Goal: Task Accomplishment & Management: Manage account settings

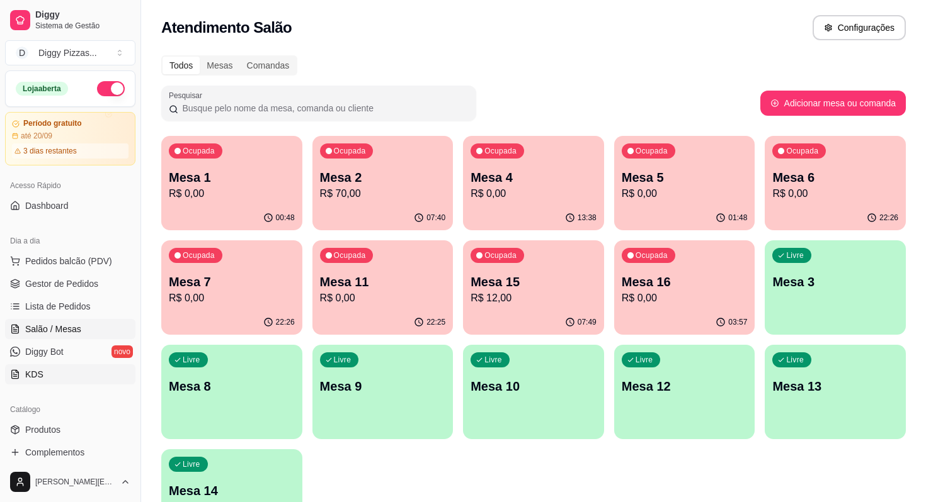
click at [38, 370] on span "KDS" at bounding box center [34, 374] width 18 height 13
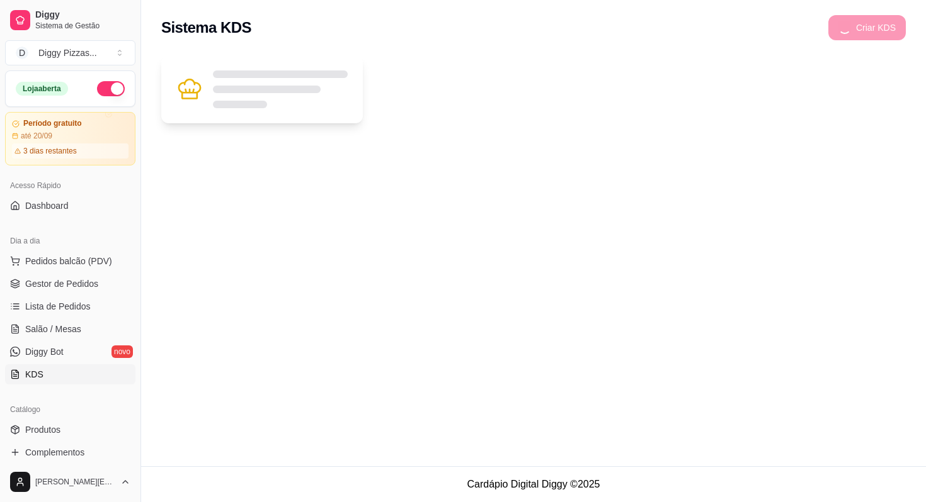
click at [311, 100] on div at bounding box center [280, 90] width 135 height 38
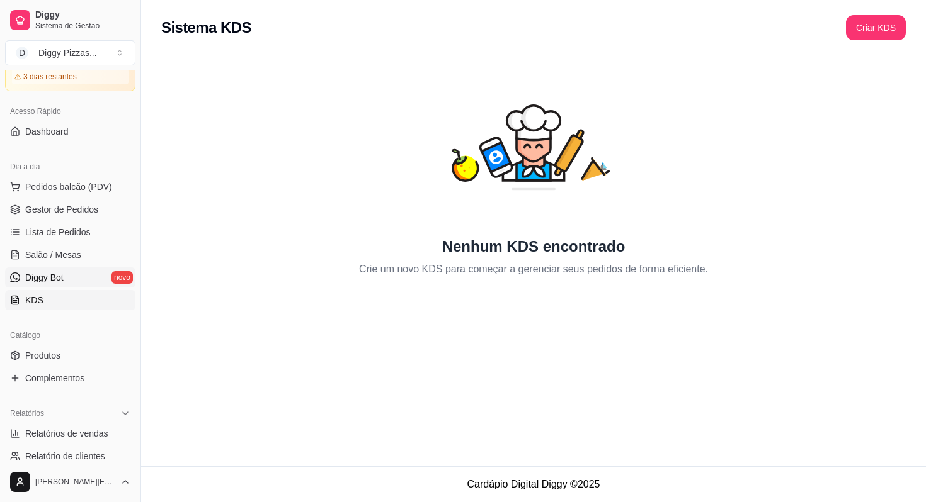
scroll to position [93, 0]
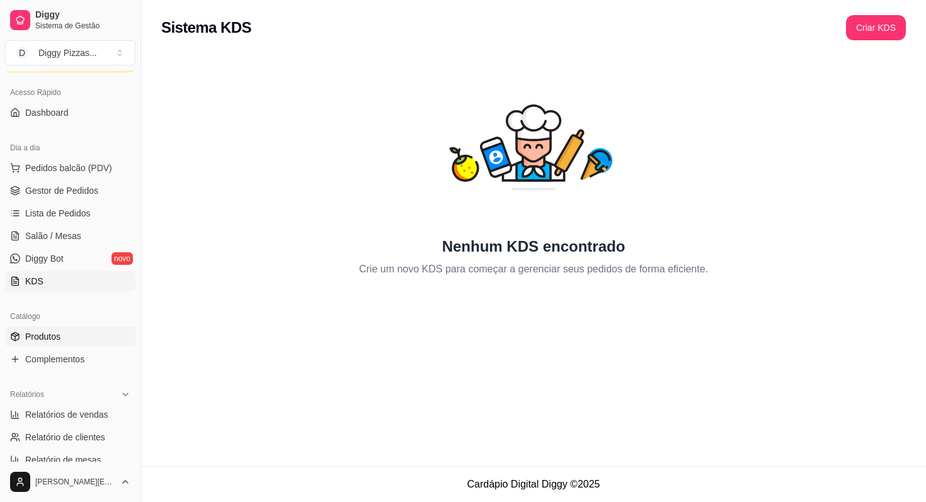
click at [77, 343] on link "Produtos" at bounding box center [70, 337] width 130 height 20
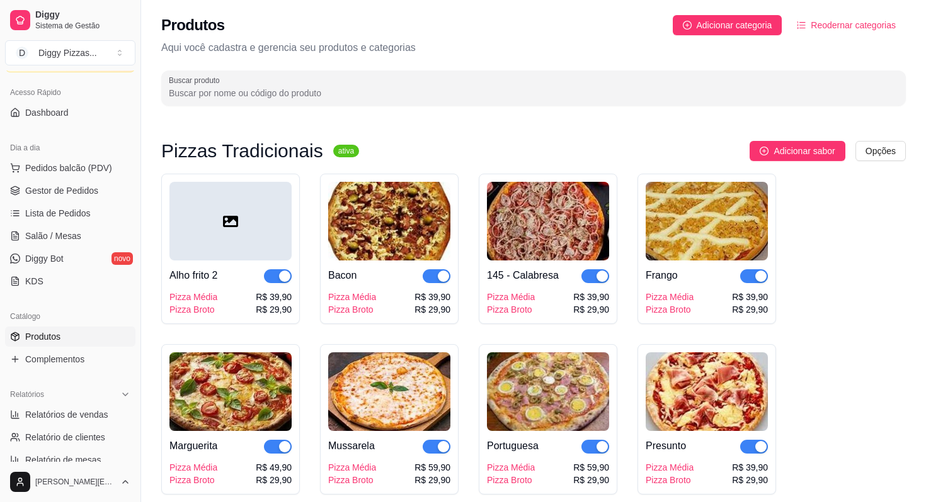
click at [215, 271] on div "Alho frito 2" at bounding box center [193, 275] width 48 height 15
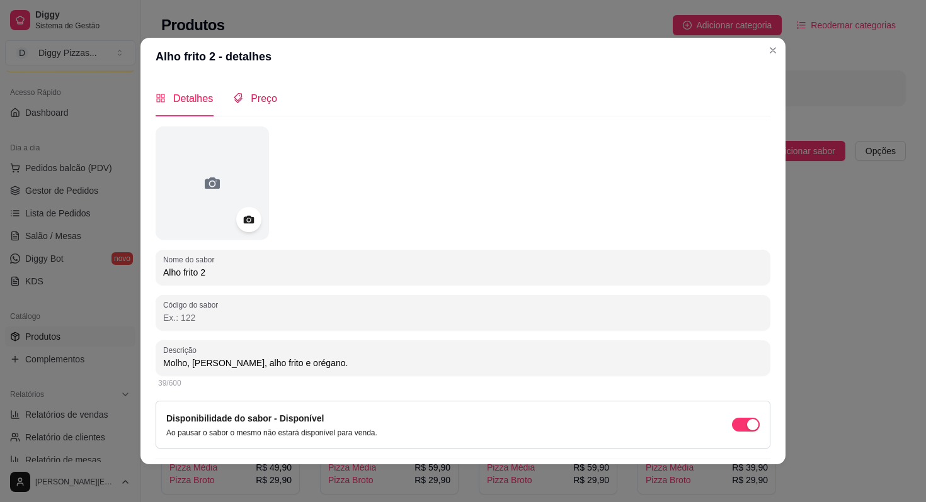
click at [268, 104] on span "Preço" at bounding box center [264, 98] width 26 height 11
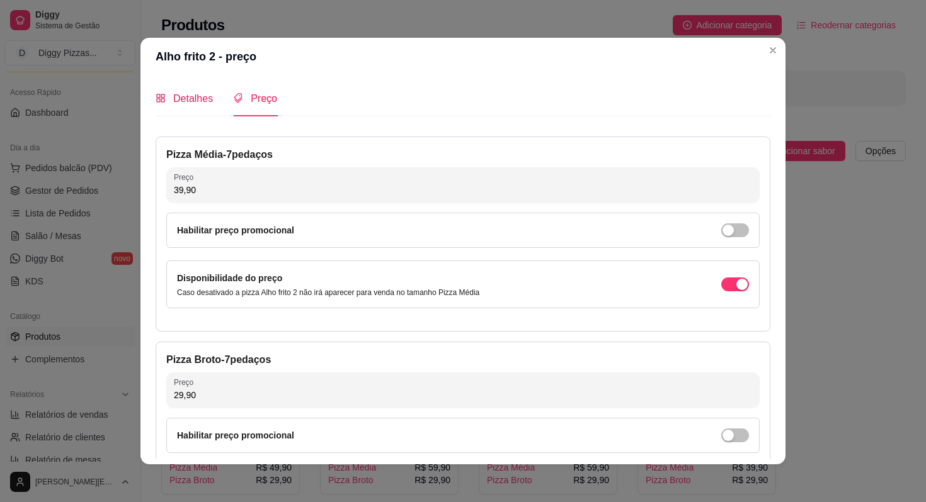
click at [190, 103] on span "Detalhes" at bounding box center [193, 98] width 40 height 11
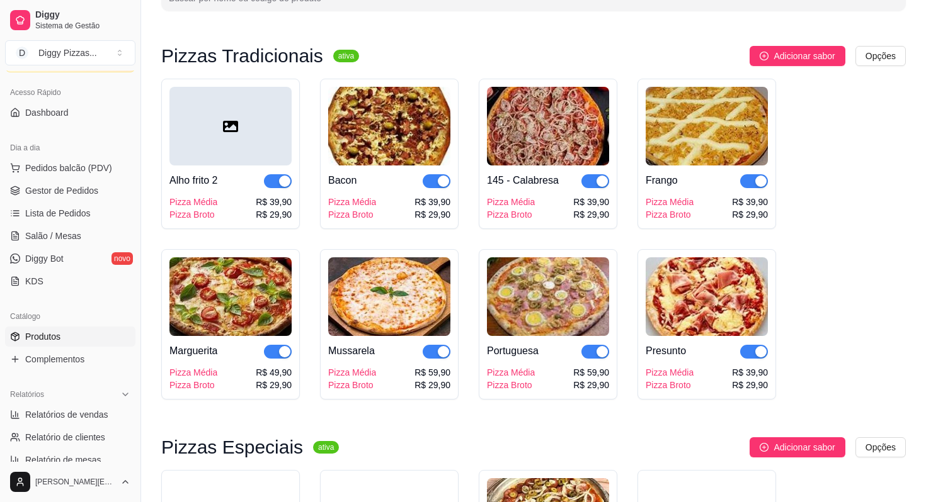
scroll to position [116, 0]
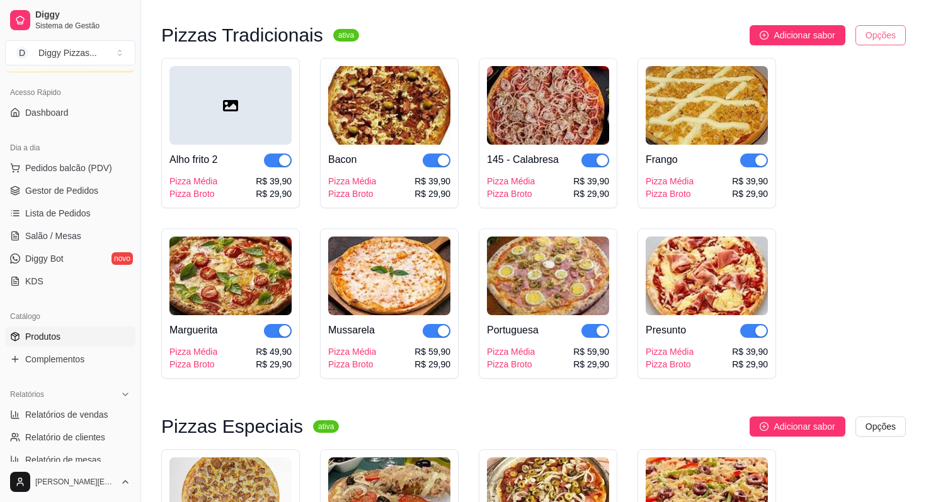
click at [899, 31] on html "Diggy Sistema de Gestão D Diggy Pizzas ... Loja aberta Período gratuito até 20/…" at bounding box center [463, 135] width 926 height 502
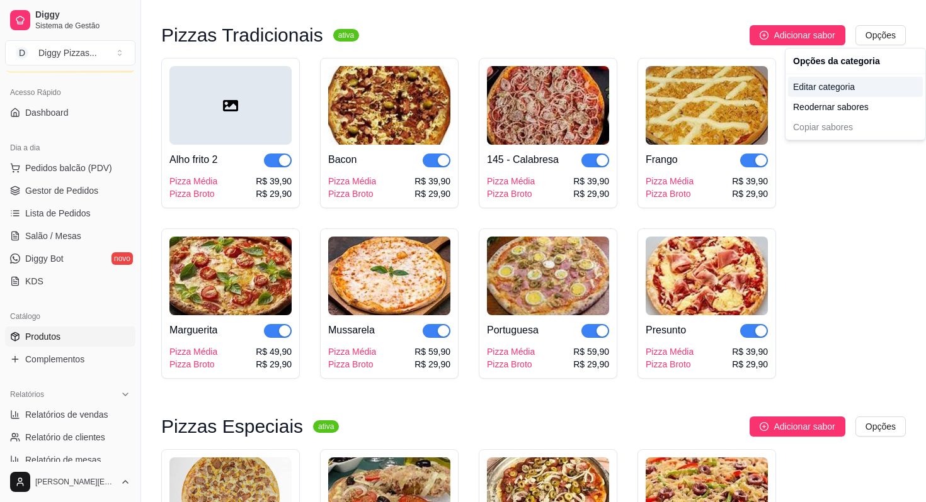
click at [826, 87] on div "Editar categoria" at bounding box center [855, 87] width 135 height 20
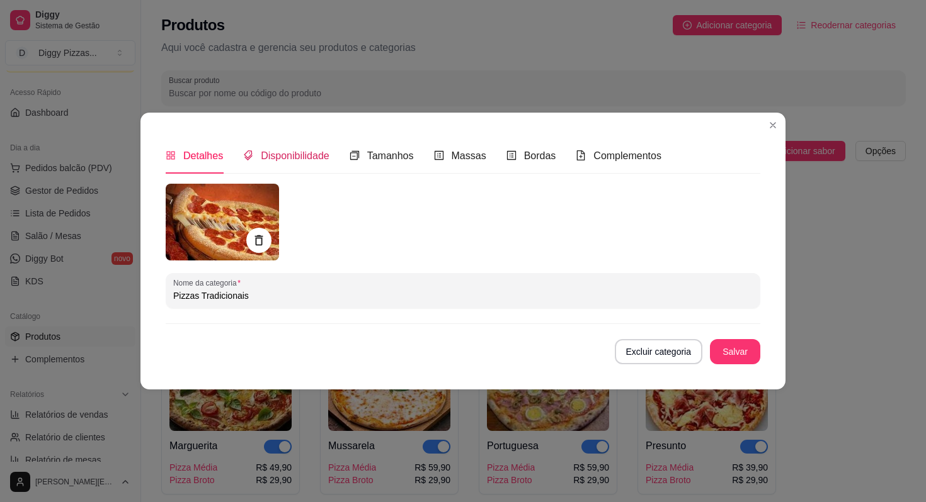
click at [297, 160] on span "Disponibilidade" at bounding box center [295, 155] width 69 height 11
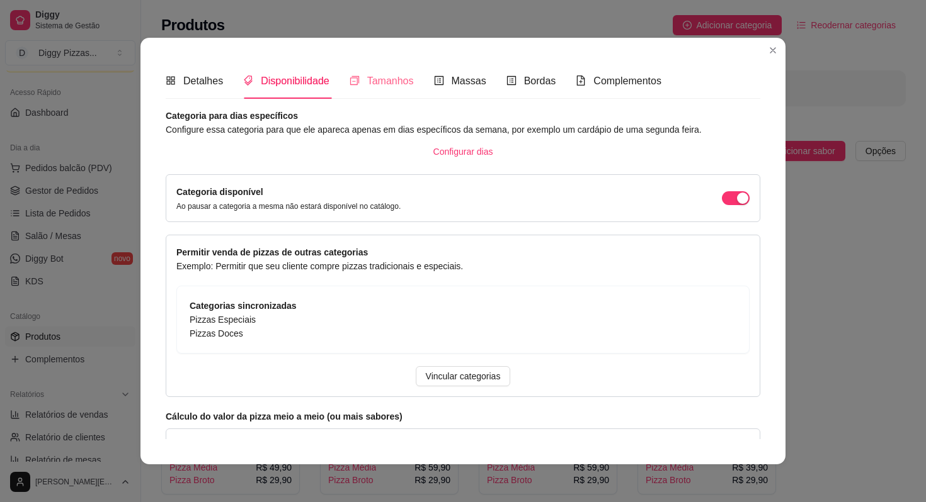
click at [362, 68] on div "Tamanhos" at bounding box center [381, 81] width 64 height 36
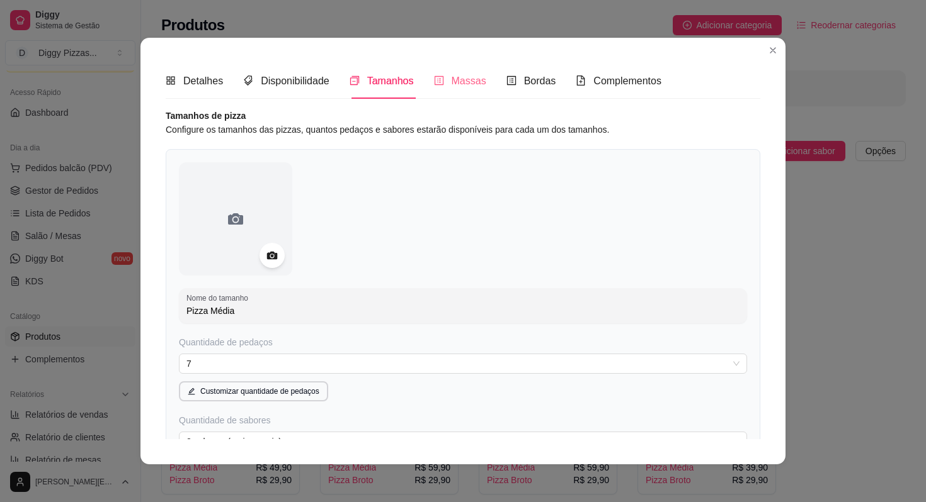
click at [462, 72] on div "Massas" at bounding box center [460, 81] width 52 height 36
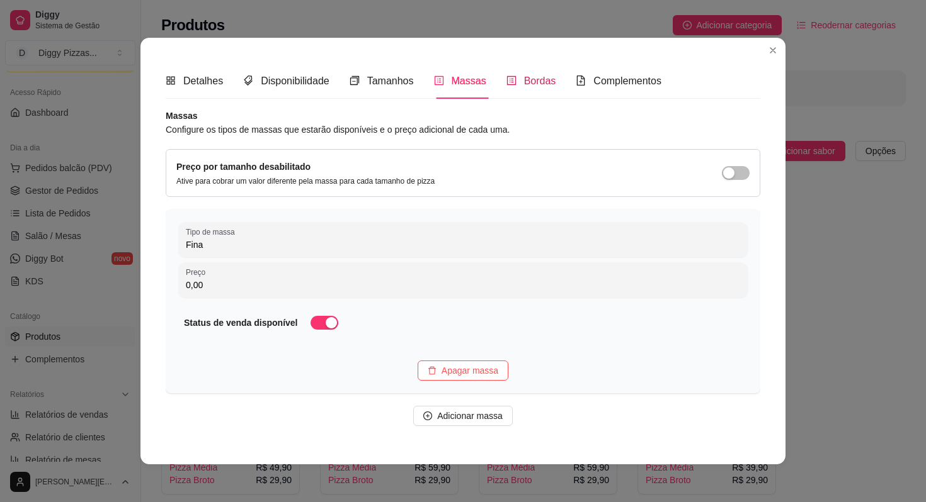
click at [548, 77] on span "Bordas" at bounding box center [540, 81] width 32 height 11
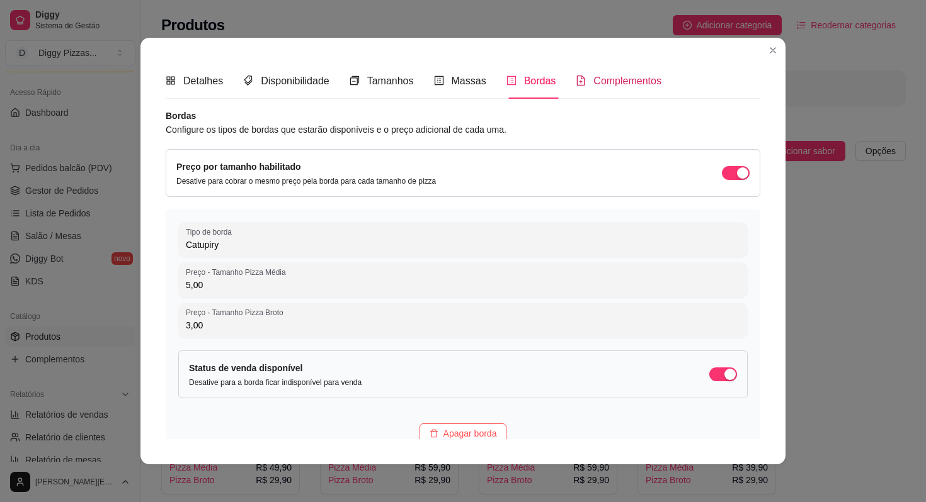
click at [646, 83] on span "Complementos" at bounding box center [627, 81] width 68 height 11
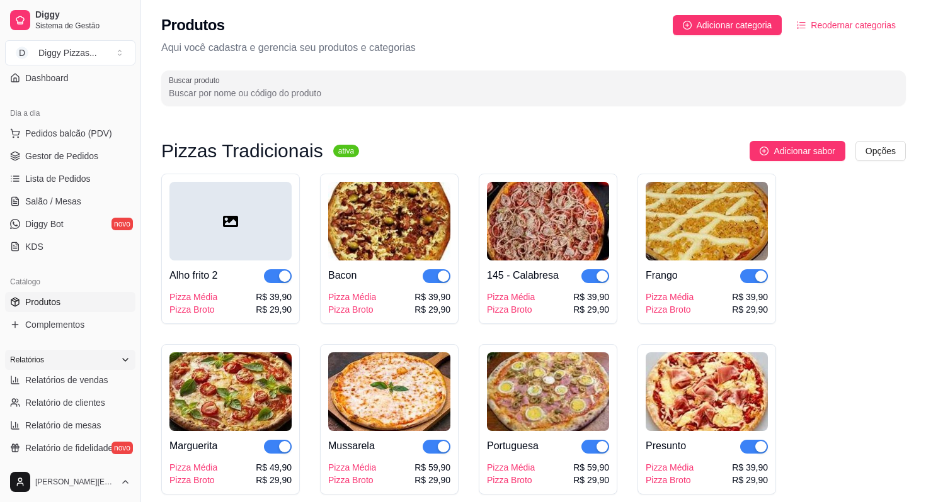
scroll to position [133, 0]
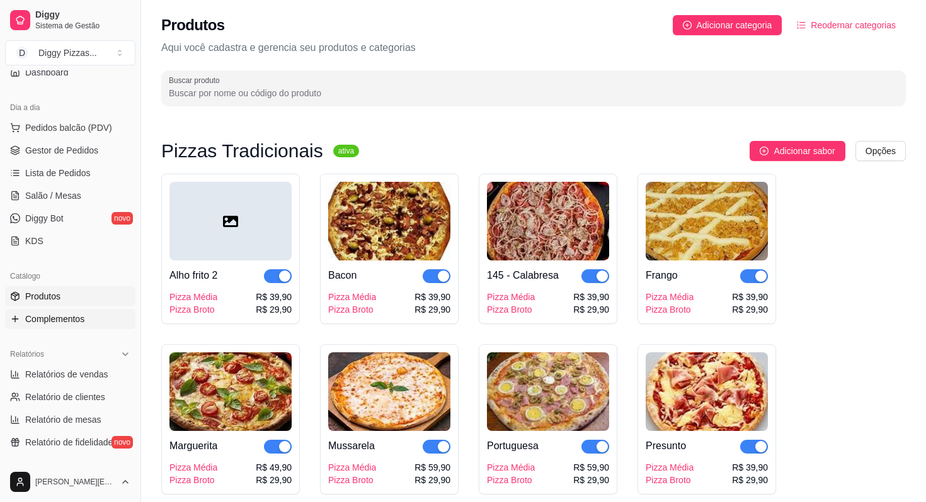
click at [66, 317] on span "Complementos" at bounding box center [54, 319] width 59 height 13
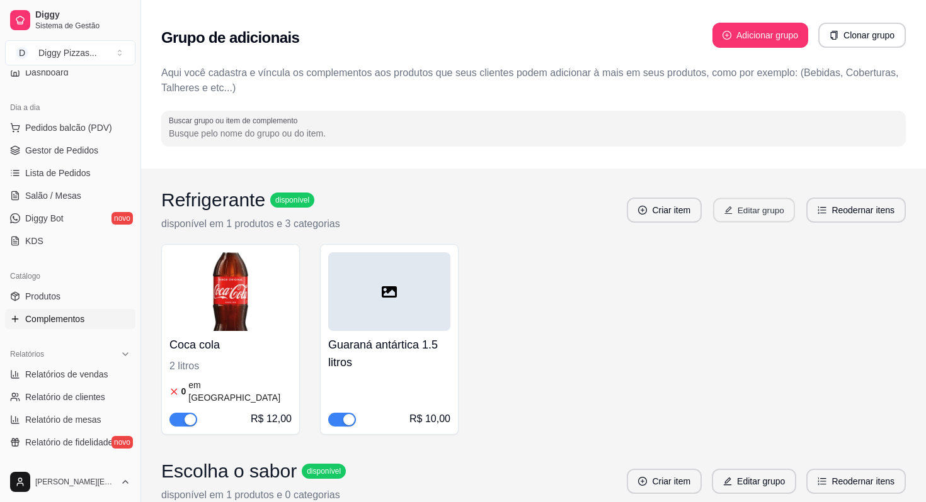
click at [761, 212] on button "Editar grupo" at bounding box center [754, 210] width 82 height 25
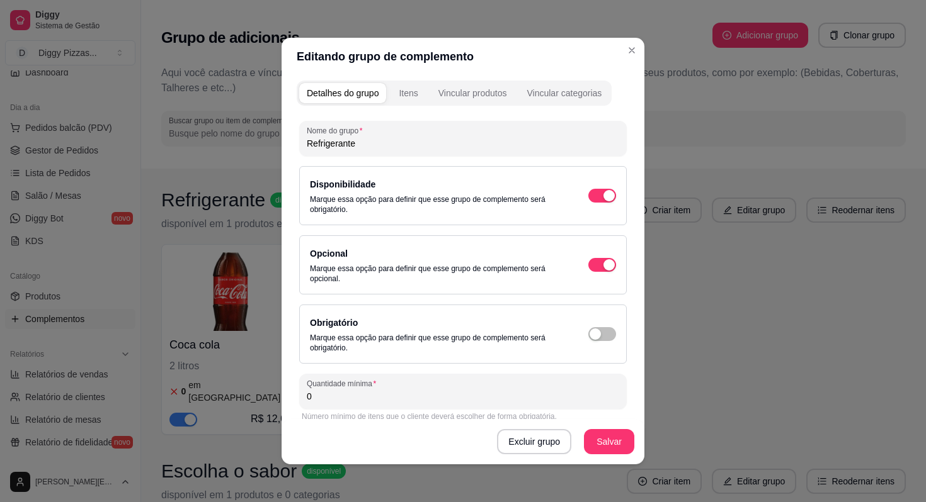
click at [406, 97] on div "Itens" at bounding box center [408, 93] width 19 height 13
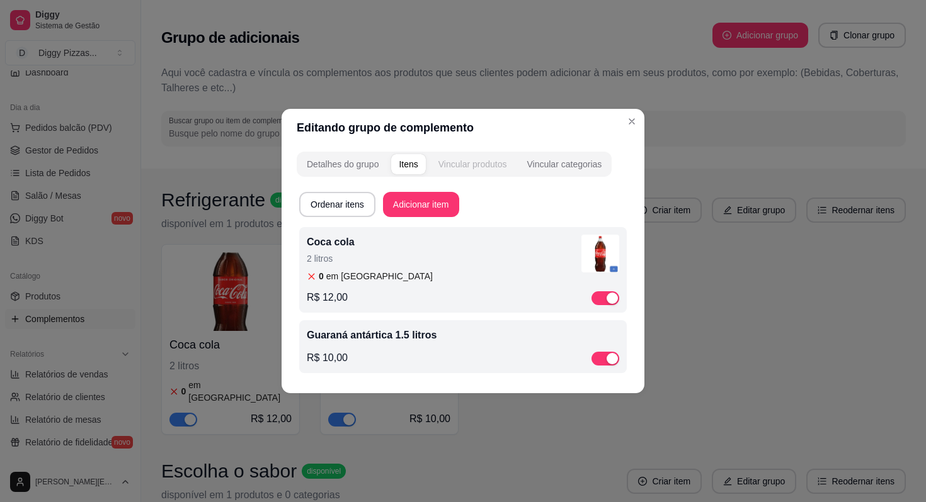
click at [462, 164] on div "Vincular produtos" at bounding box center [472, 164] width 69 height 13
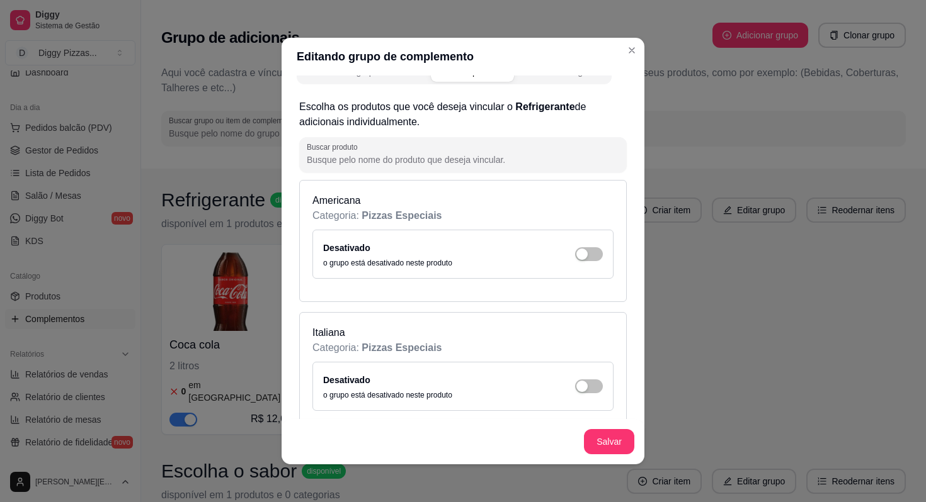
scroll to position [24, 0]
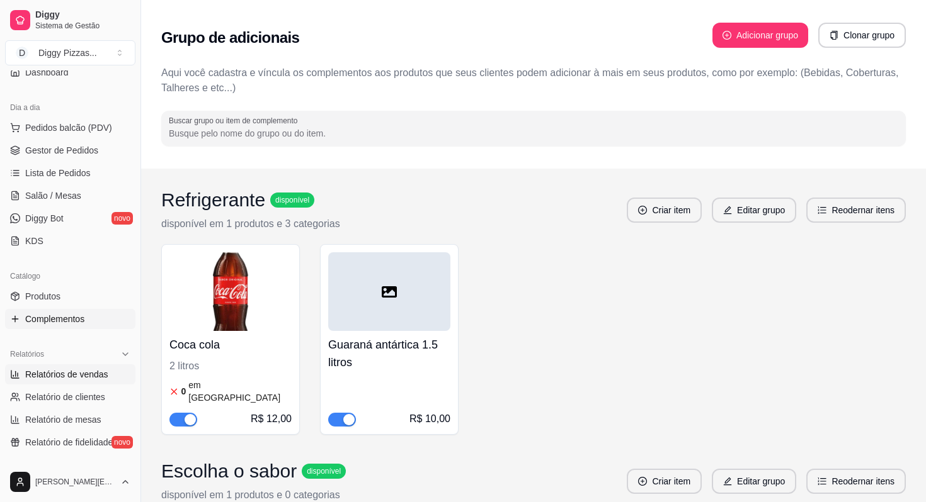
click at [68, 383] on link "Relatórios de vendas" at bounding box center [70, 375] width 130 height 20
select select "ALL"
select select "0"
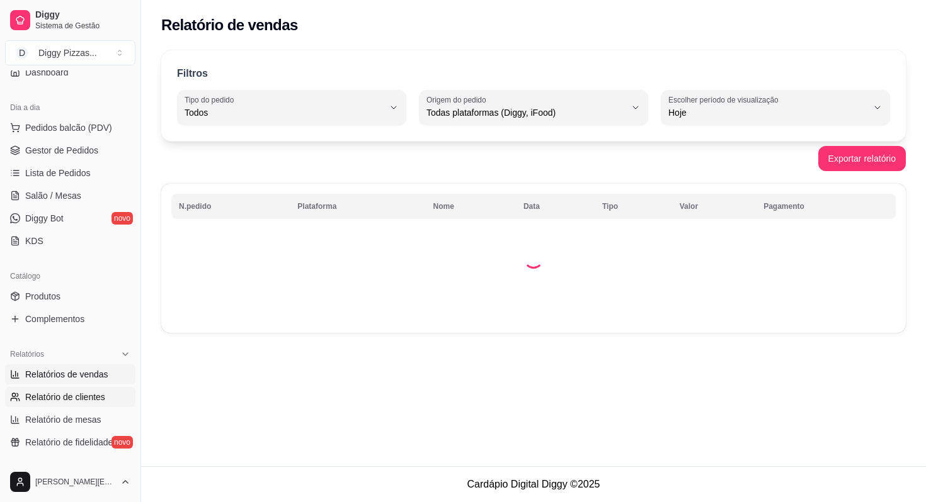
click at [89, 399] on span "Relatório de clientes" at bounding box center [65, 397] width 80 height 13
select select "30"
select select "HIGHEST_TOTAL_SPENT_WITH_ORDERS"
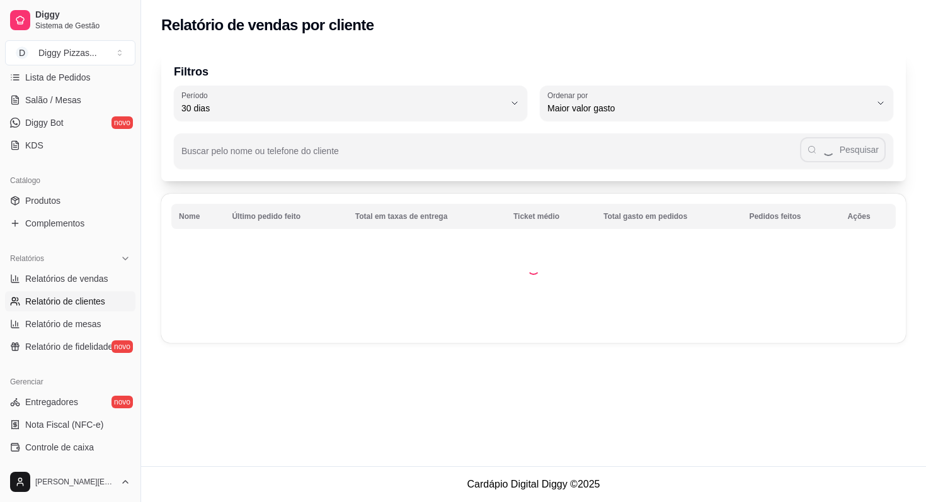
scroll to position [230, 0]
click at [84, 348] on span "Relatório de fidelidade" at bounding box center [69, 345] width 88 height 13
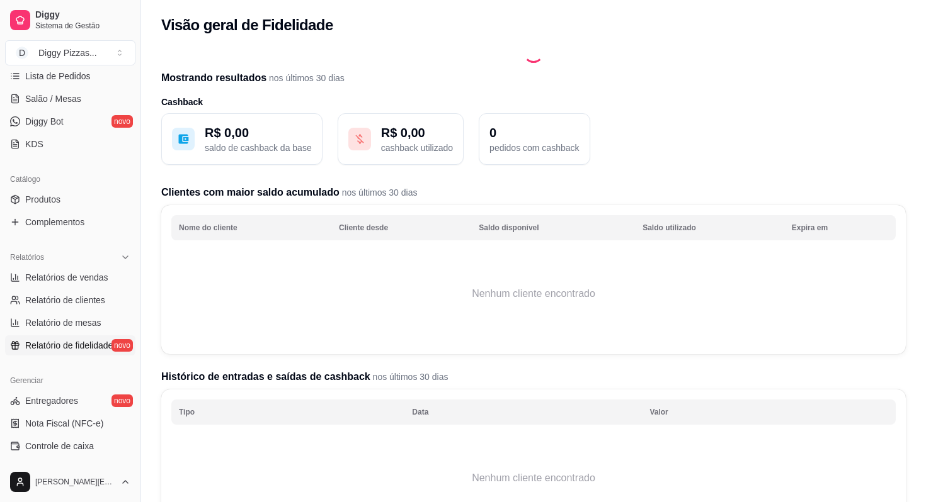
click at [80, 312] on ul "Relatórios de vendas Relatório de clientes Relatório de mesas Relatório de fide…" at bounding box center [70, 312] width 130 height 88
click at [64, 320] on span "Relatório de mesas" at bounding box center [63, 323] width 76 height 13
select select "TOTAL_OF_ORDERS"
select select "7"
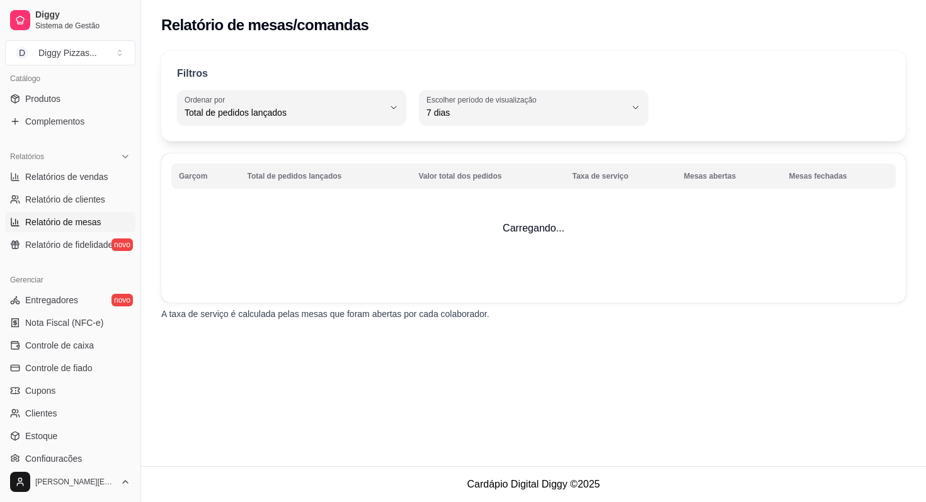
scroll to position [332, 0]
click at [60, 303] on span "Entregadores" at bounding box center [51, 299] width 53 height 13
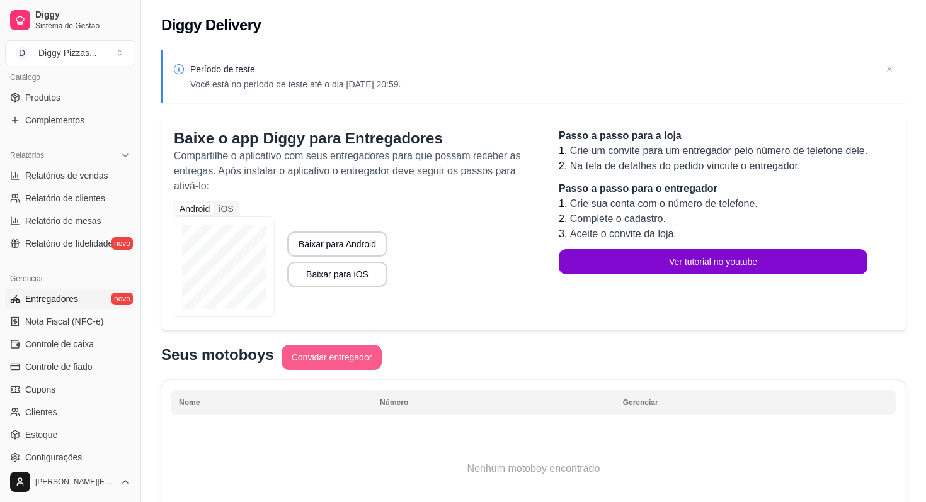
scroll to position [79, 0]
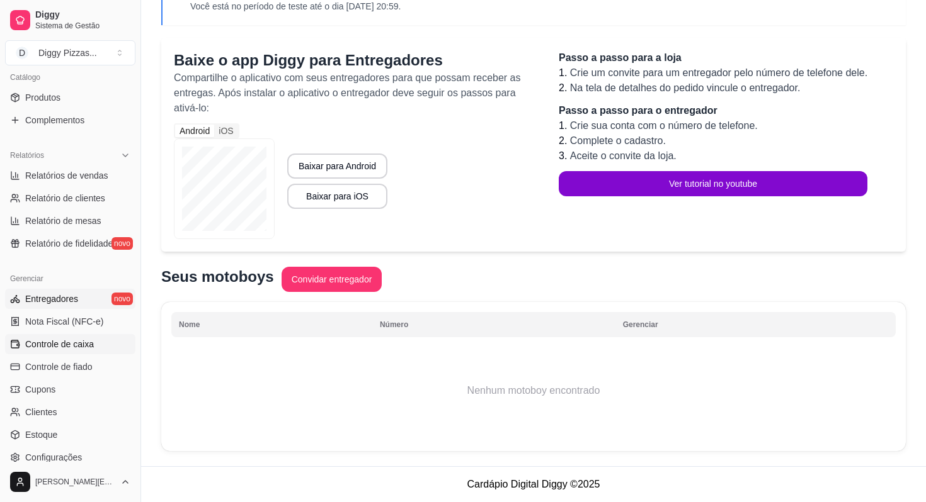
click at [65, 342] on span "Controle de caixa" at bounding box center [59, 344] width 69 height 13
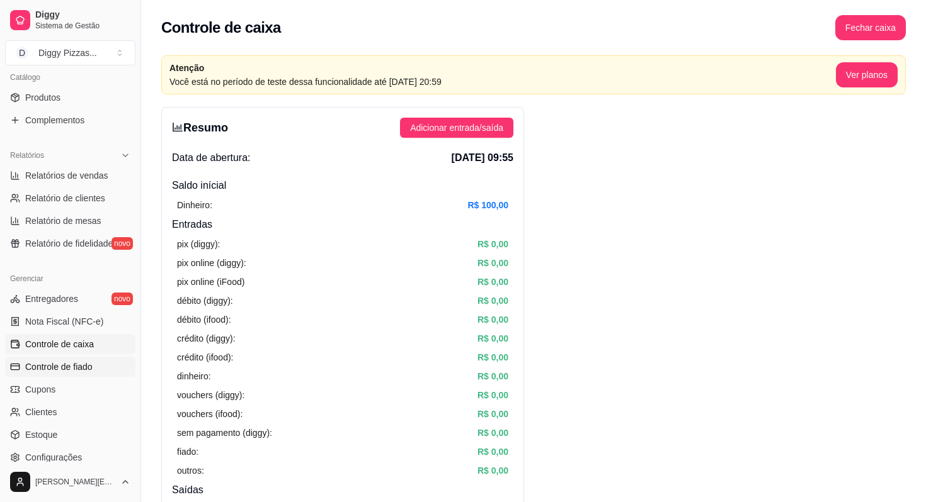
click at [36, 365] on span "Controle de fiado" at bounding box center [58, 367] width 67 height 13
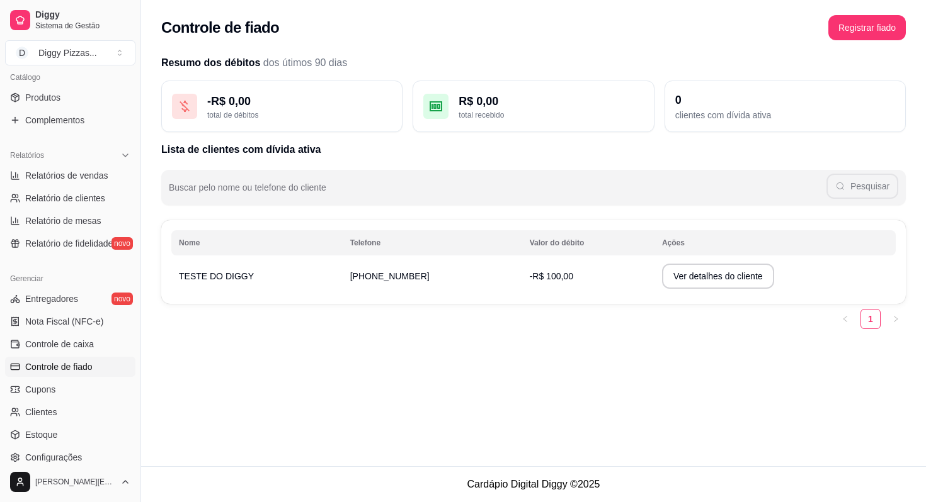
click at [868, 20] on button "Registrar fiado" at bounding box center [866, 27] width 77 height 25
click at [73, 381] on link "Cupons" at bounding box center [70, 390] width 130 height 20
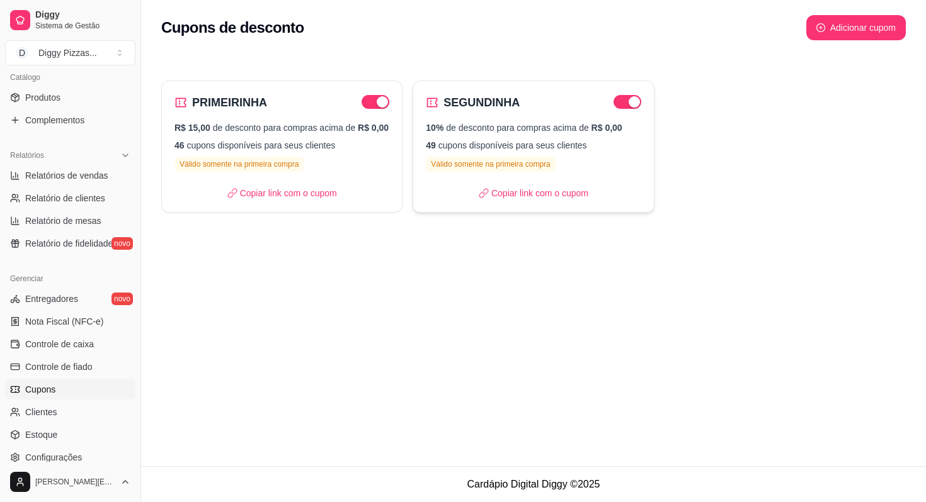
click at [518, 160] on div "10% de desconto para compras acima de R$ 0,00 49 cupons disponíveis para seus c…" at bounding box center [533, 147] width 215 height 50
select select "PERCENTAGE"
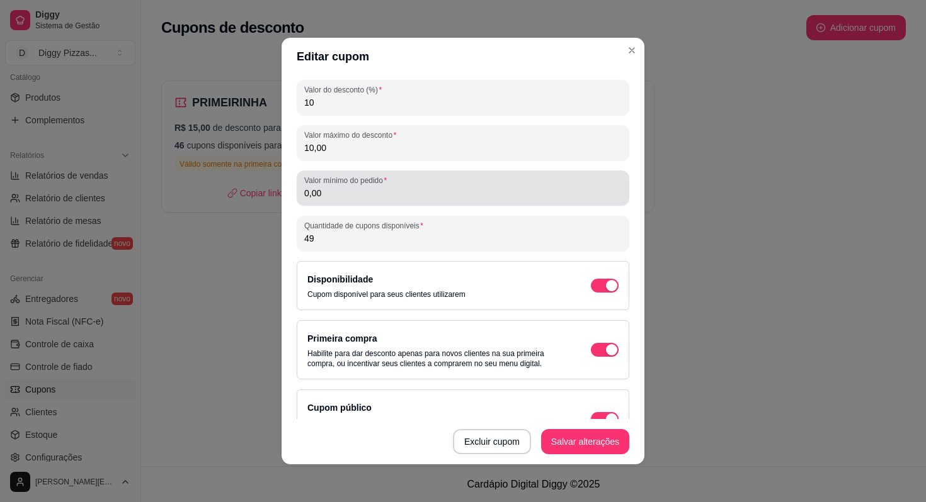
scroll to position [141, 0]
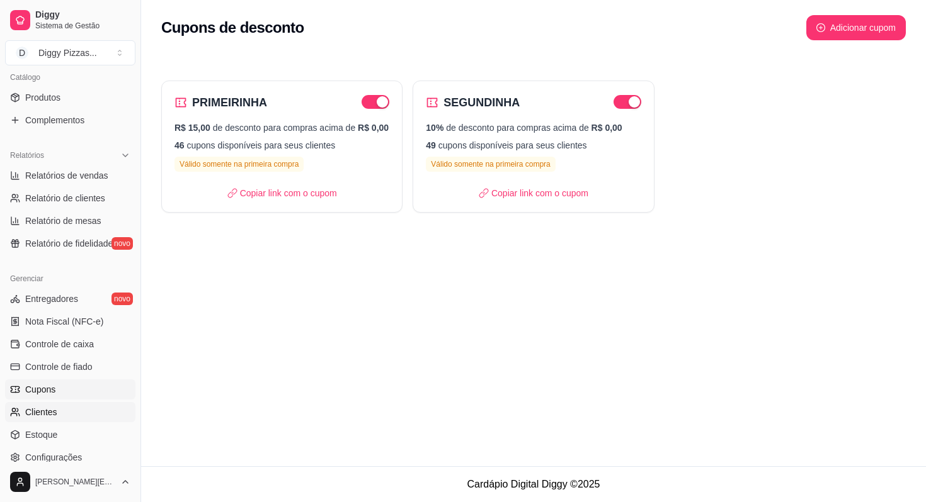
click at [52, 417] on span "Clientes" at bounding box center [41, 412] width 32 height 13
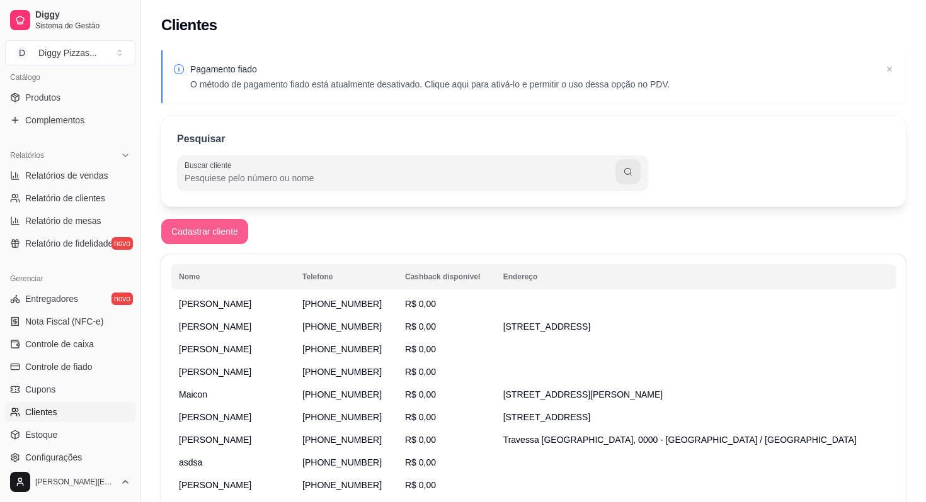
click at [213, 239] on button "Cadastrar cliente" at bounding box center [204, 231] width 87 height 25
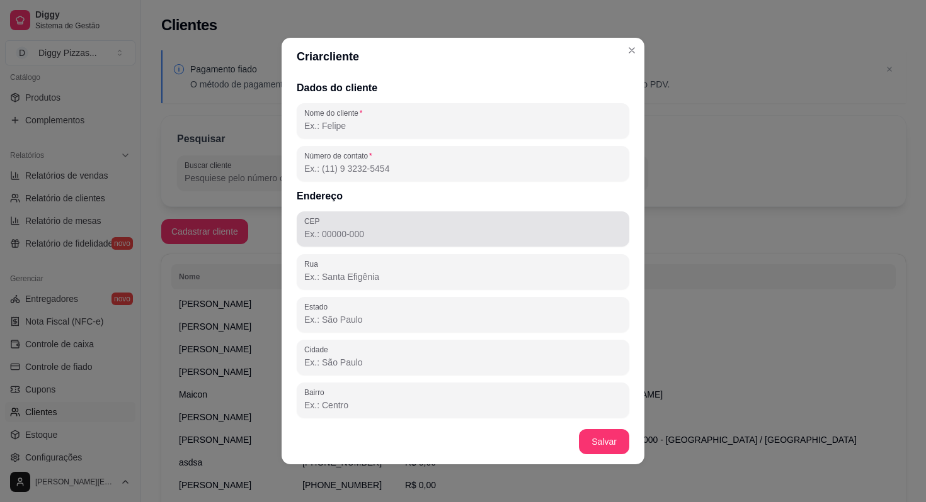
scroll to position [47, 0]
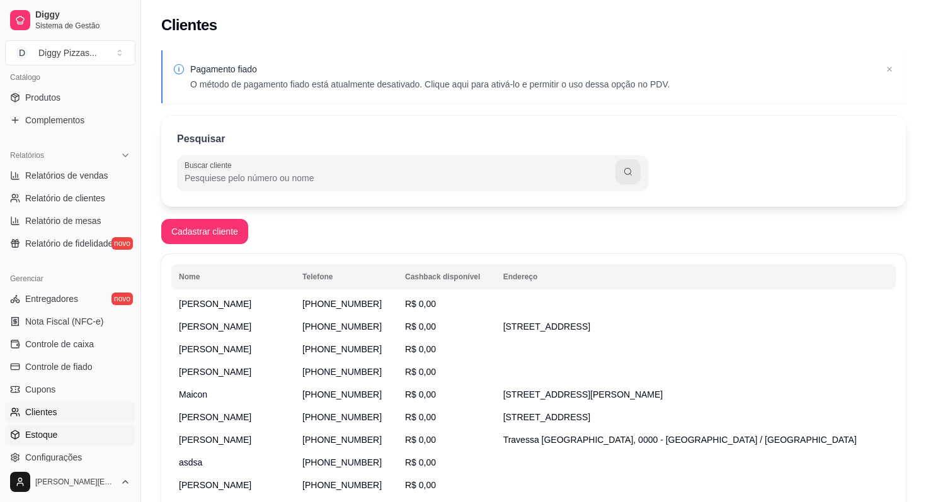
click at [52, 431] on span "Estoque" at bounding box center [41, 435] width 32 height 13
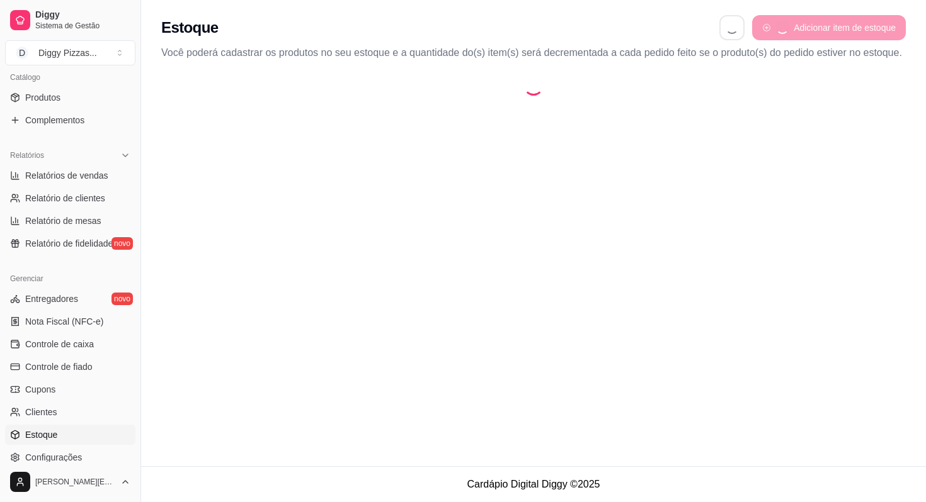
select select "QUANTITY_ORDER"
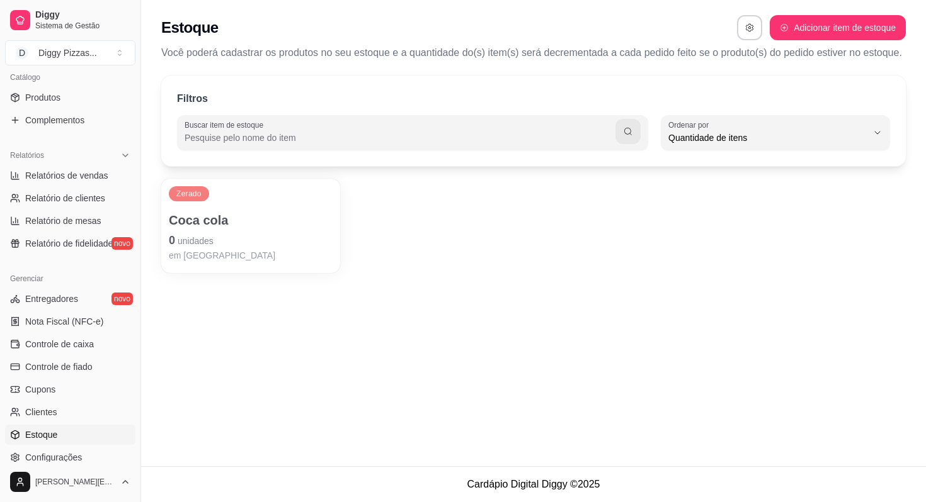
scroll to position [12, 0]
click at [286, 249] on p "0 unidades" at bounding box center [251, 241] width 164 height 18
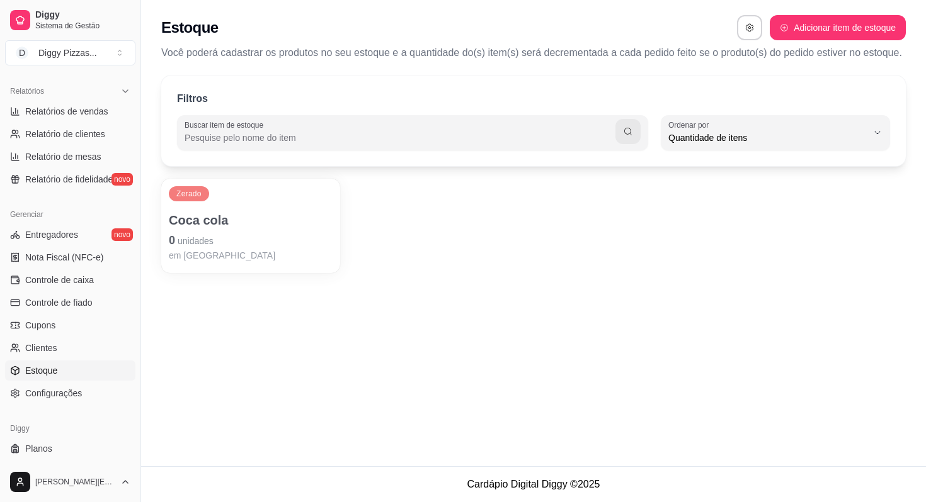
scroll to position [404, 0]
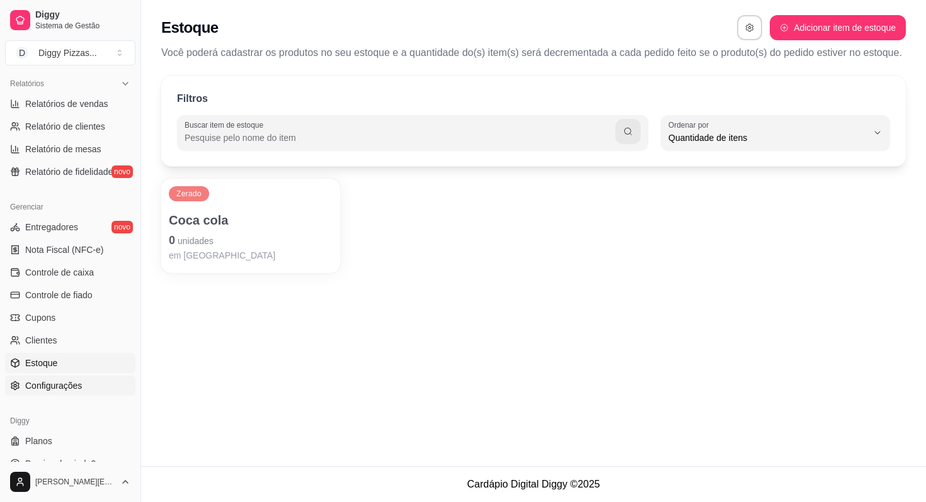
click at [44, 386] on span "Configurações" at bounding box center [53, 386] width 57 height 13
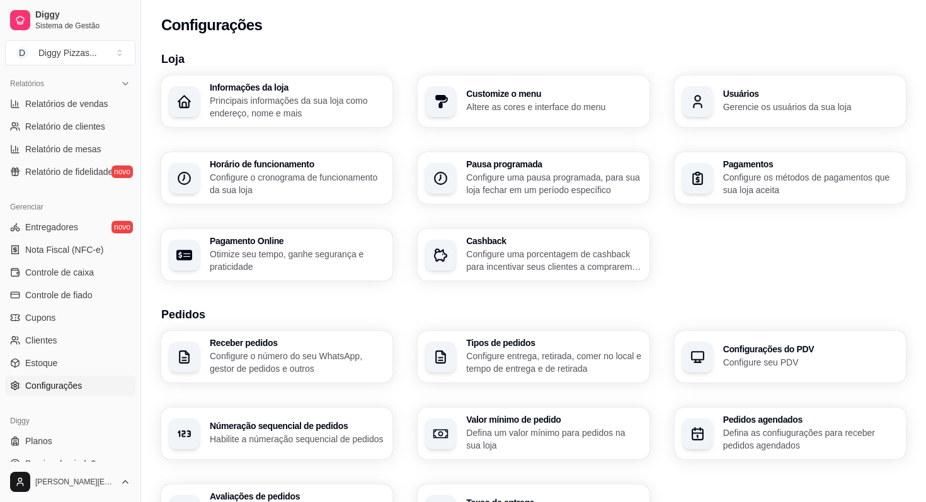
click at [249, 118] on p "Principais informações da sua loja como endereço, nome e mais" at bounding box center [297, 106] width 175 height 25
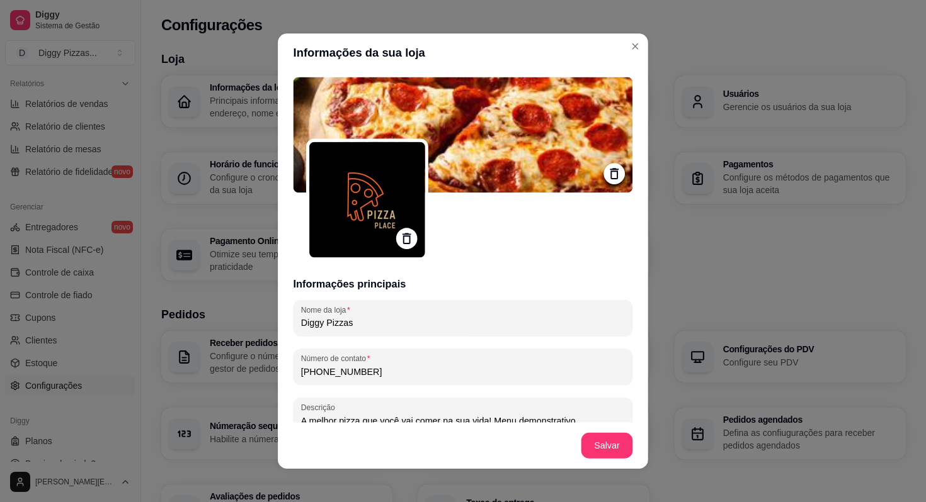
type input "A melhor pizza que você vai comer na sua vida! Menu demonstrativo"
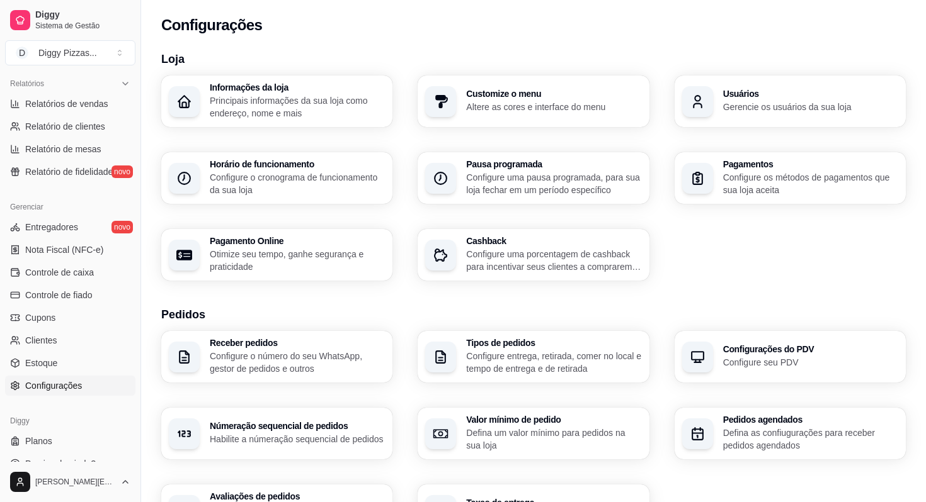
click at [757, 120] on div "Usuários Gerencie os usuários da sua loja" at bounding box center [789, 102] width 231 height 52
click at [70, 337] on link "Clientes" at bounding box center [70, 341] width 130 height 20
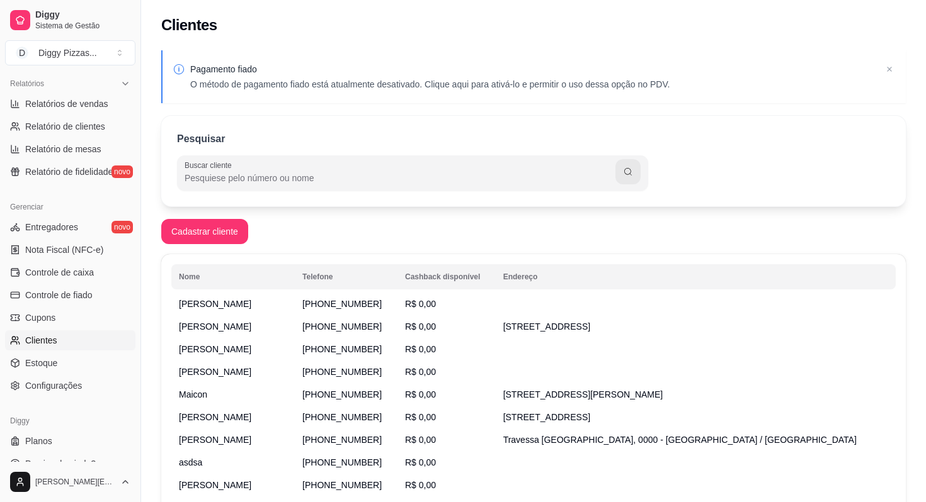
click at [339, 307] on td "[PHONE_NUMBER]" at bounding box center [346, 304] width 103 height 23
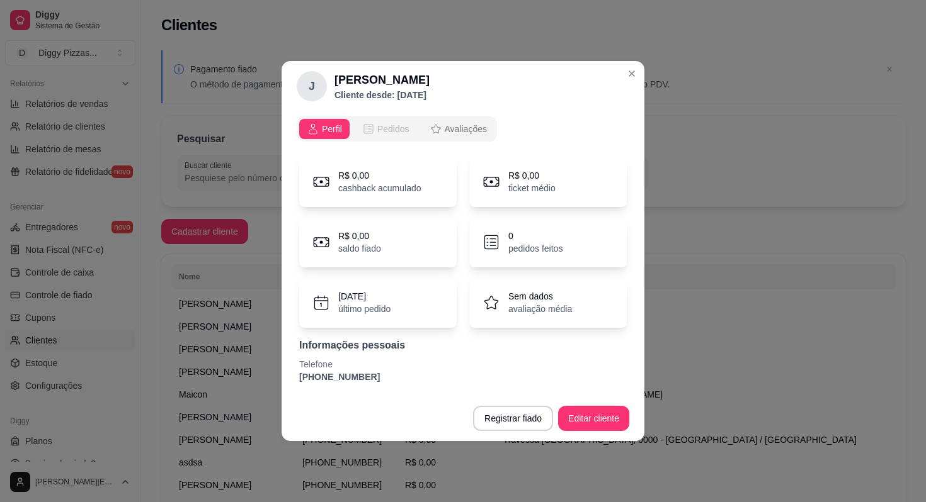
click at [395, 131] on span "Pedidos" at bounding box center [393, 129] width 32 height 13
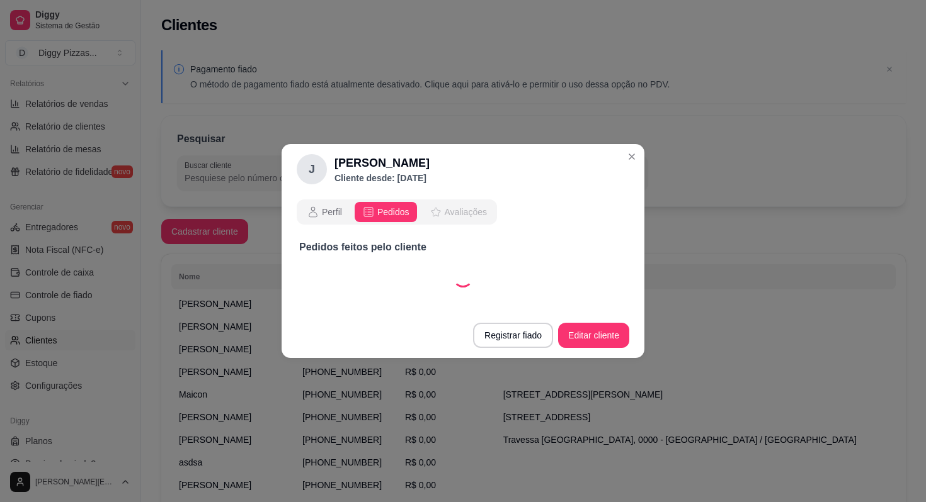
select select "30"
select select "ALL"
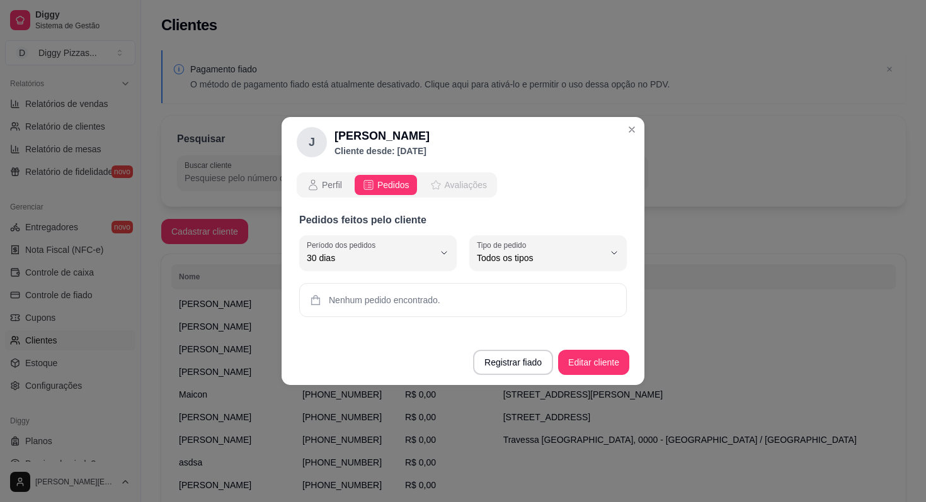
click at [460, 183] on span "Avaliações" at bounding box center [466, 185] width 42 height 13
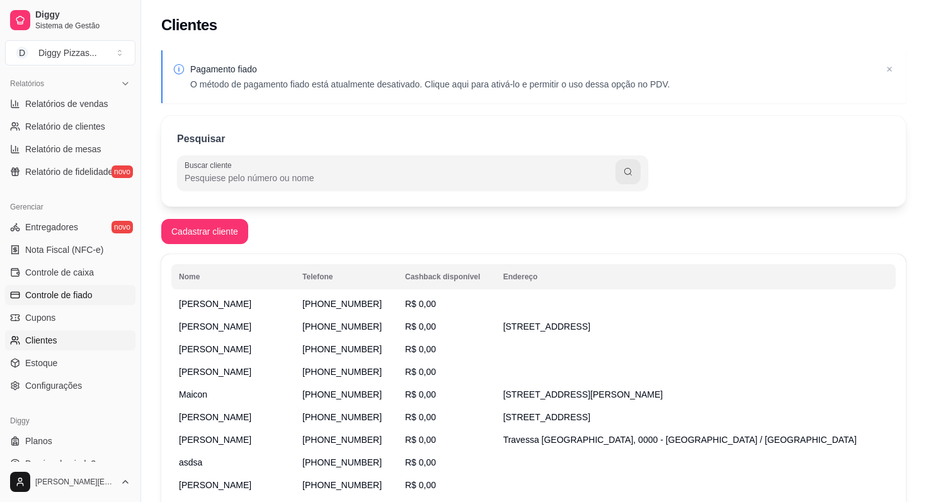
scroll to position [384, 0]
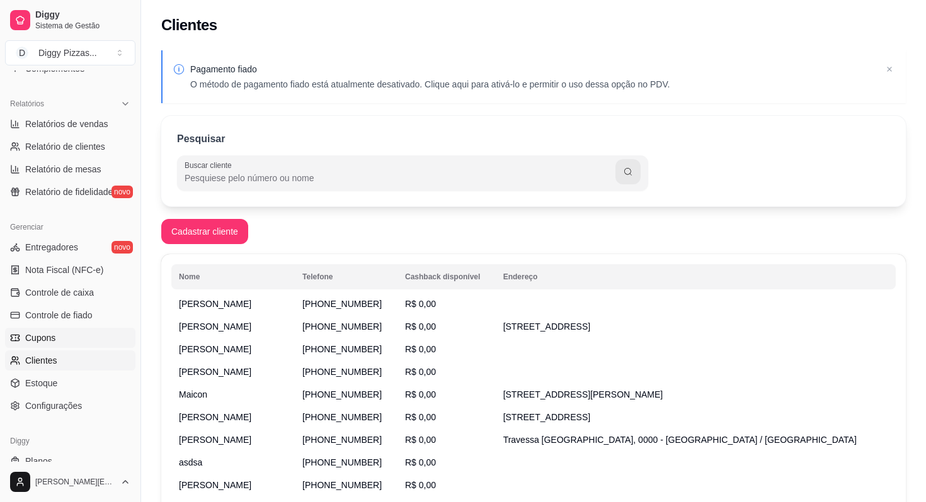
click at [53, 337] on span "Cupons" at bounding box center [40, 338] width 30 height 13
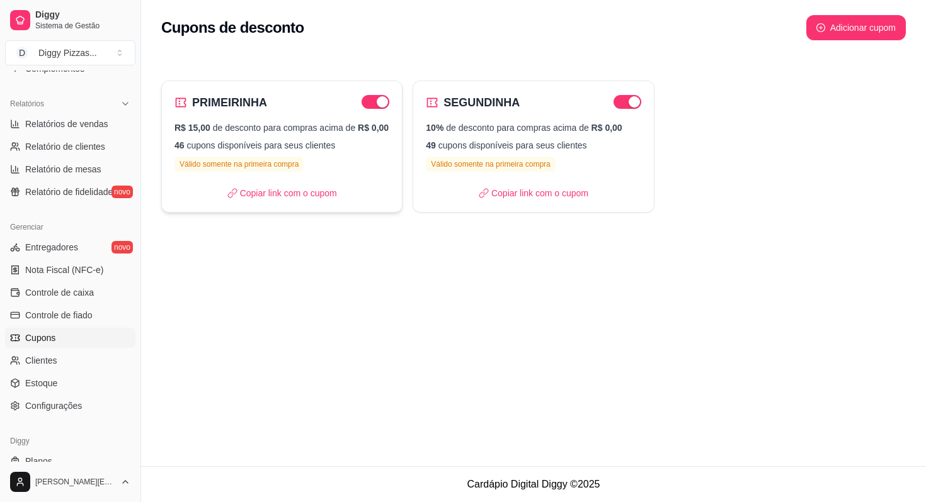
click at [346, 152] on p "46 cupons disponíveis para seus clientes" at bounding box center [281, 145] width 215 height 13
select select "FIXED_VALUE"
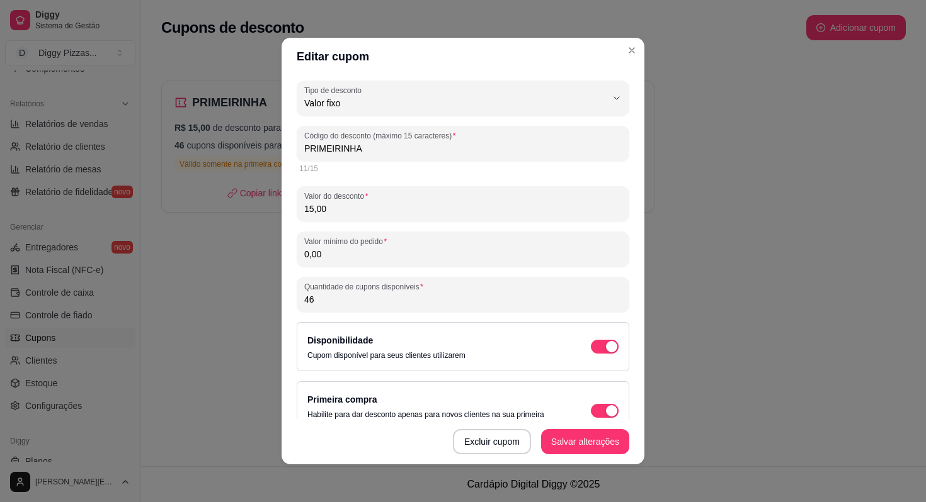
scroll to position [96, 0]
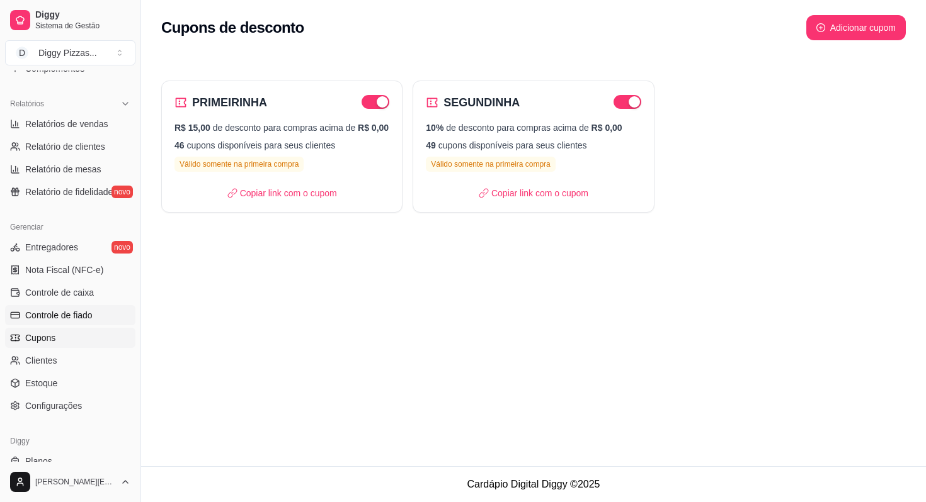
click at [59, 315] on span "Controle de fiado" at bounding box center [58, 315] width 67 height 13
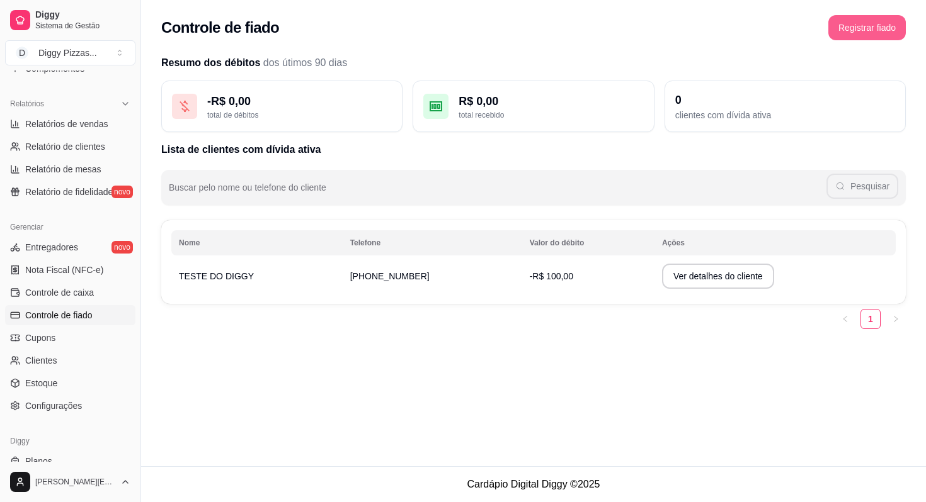
click at [850, 23] on button "Registrar fiado" at bounding box center [866, 27] width 77 height 25
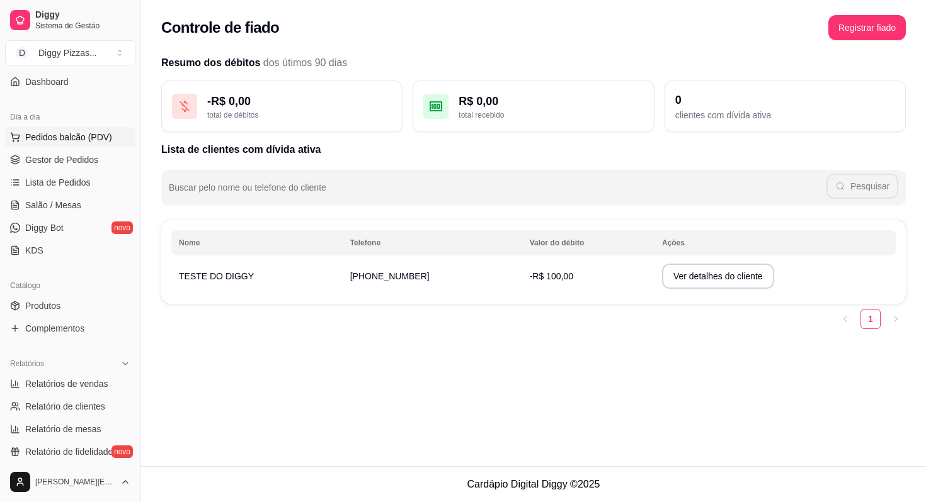
scroll to position [53, 0]
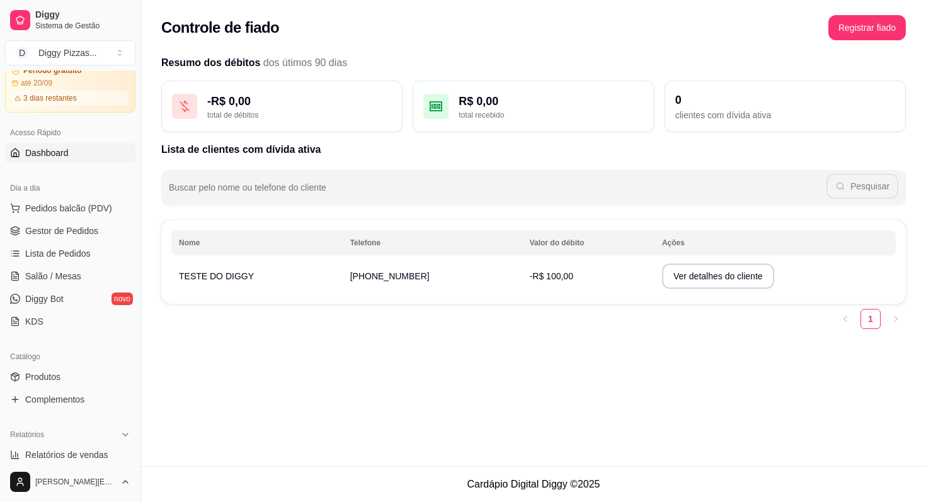
click at [50, 147] on span "Dashboard" at bounding box center [46, 153] width 43 height 13
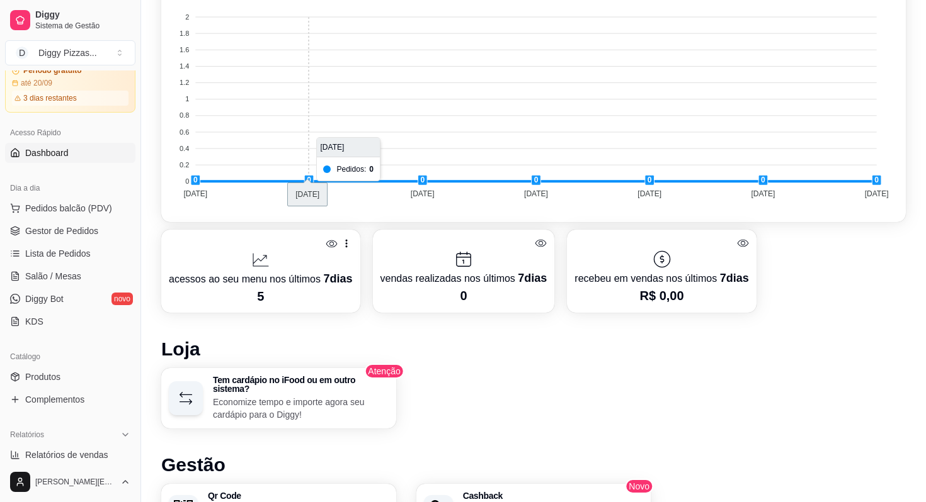
scroll to position [628, 0]
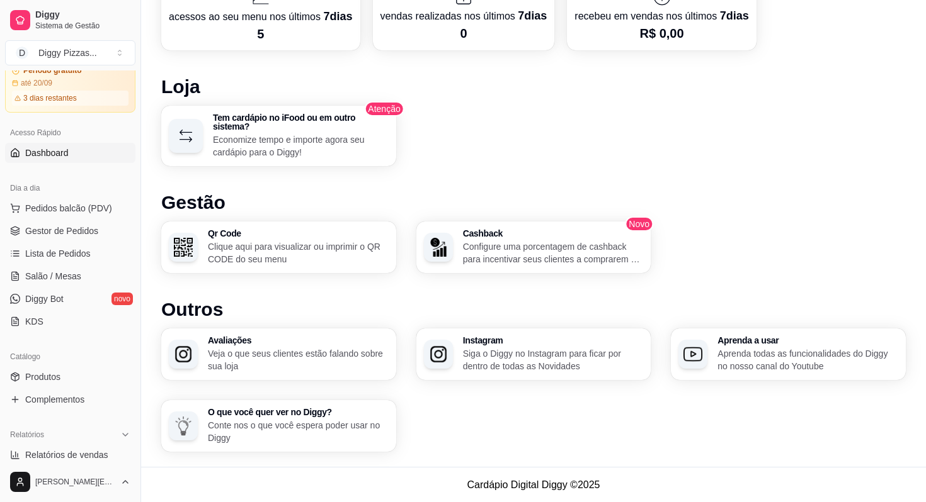
click at [302, 369] on p "Veja o que seus clientes estão falando sobre sua loja" at bounding box center [298, 360] width 181 height 25
click at [505, 258] on p "Configure uma porcentagem de cashback para incentivar seus clientes a comprarem…" at bounding box center [553, 253] width 181 height 25
click at [287, 246] on p "Clique aqui para visualizar ou imprimir o QR CODE do seu menu" at bounding box center [297, 253] width 175 height 25
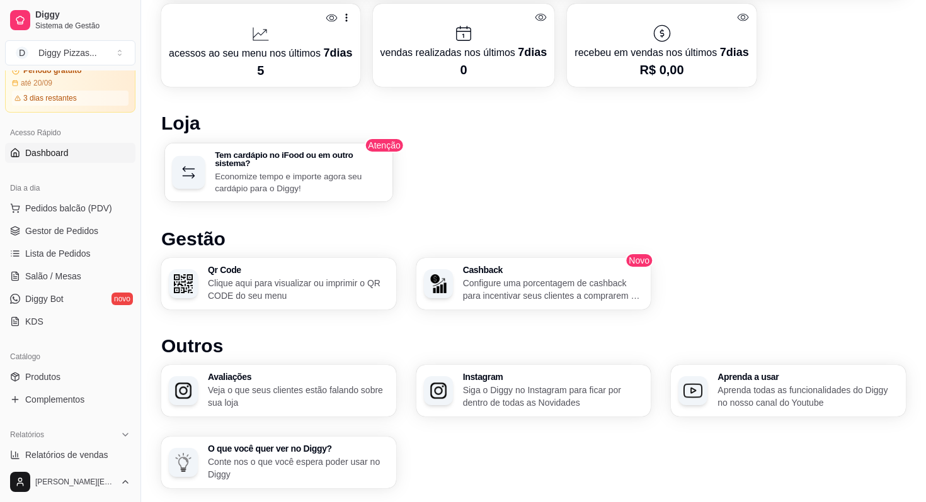
click at [314, 157] on h3 "Tem cardápio no iFood ou em outro sistema?" at bounding box center [300, 158] width 170 height 17
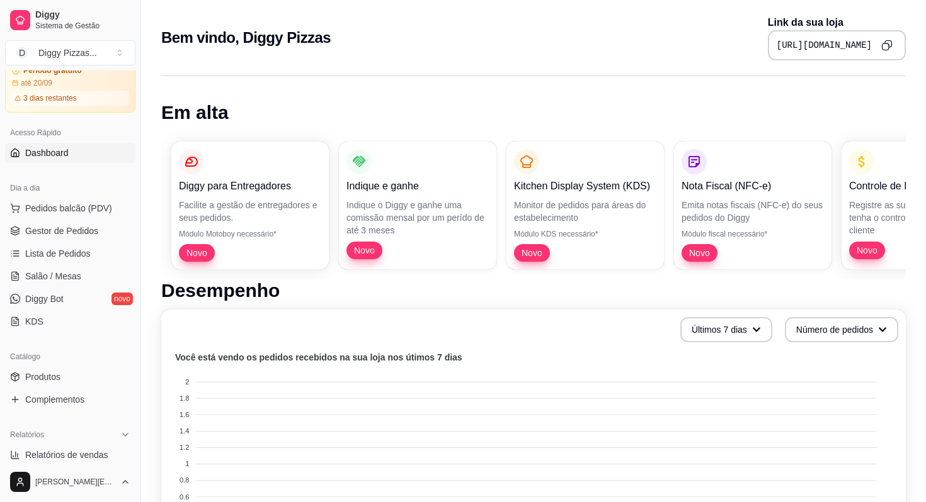
scroll to position [421, 0]
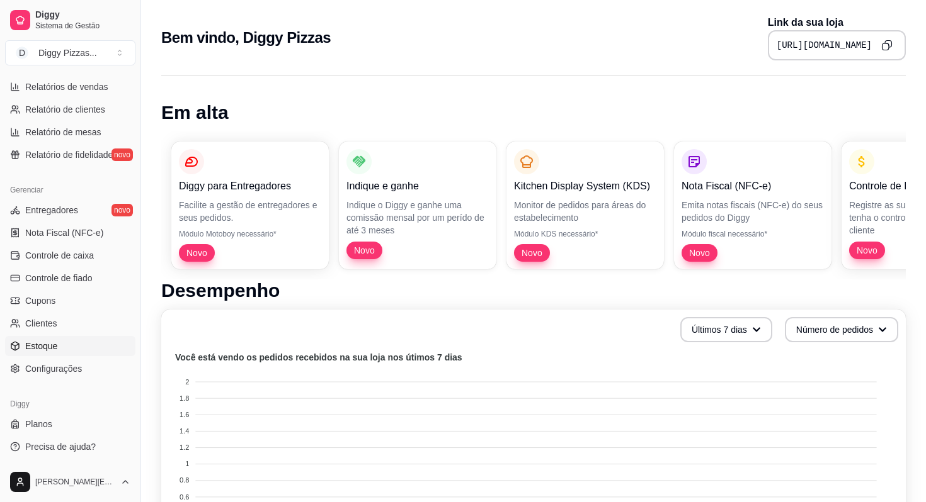
click at [45, 344] on span "Estoque" at bounding box center [41, 346] width 32 height 13
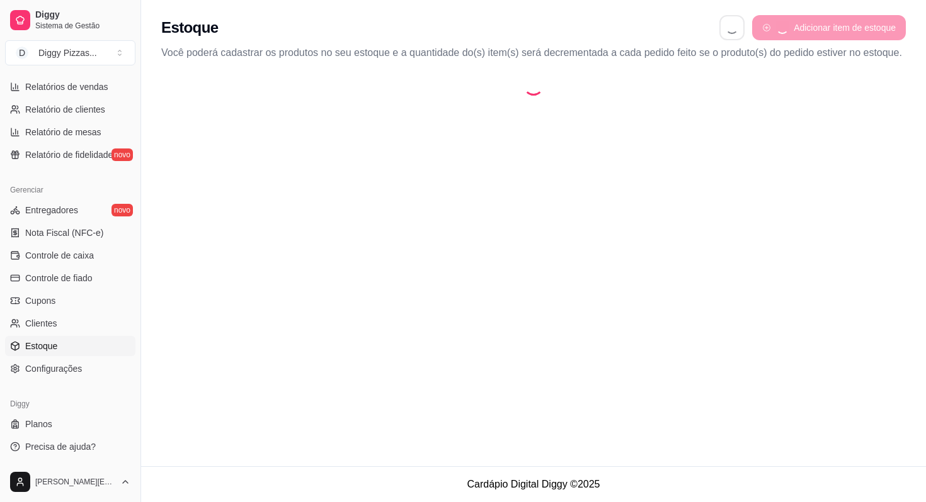
select select "QUANTITY_ORDER"
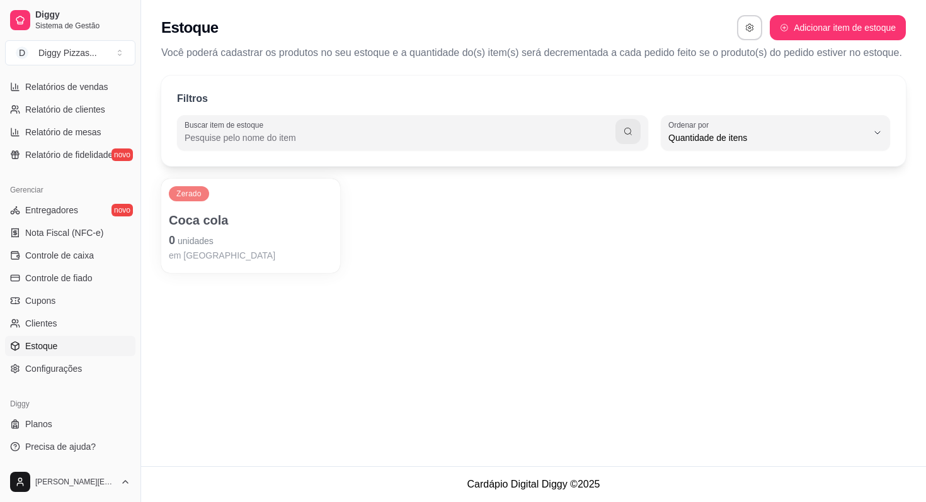
scroll to position [12, 0]
click at [827, 17] on button "Adicionar item de estoque" at bounding box center [837, 27] width 136 height 25
select select "UN"
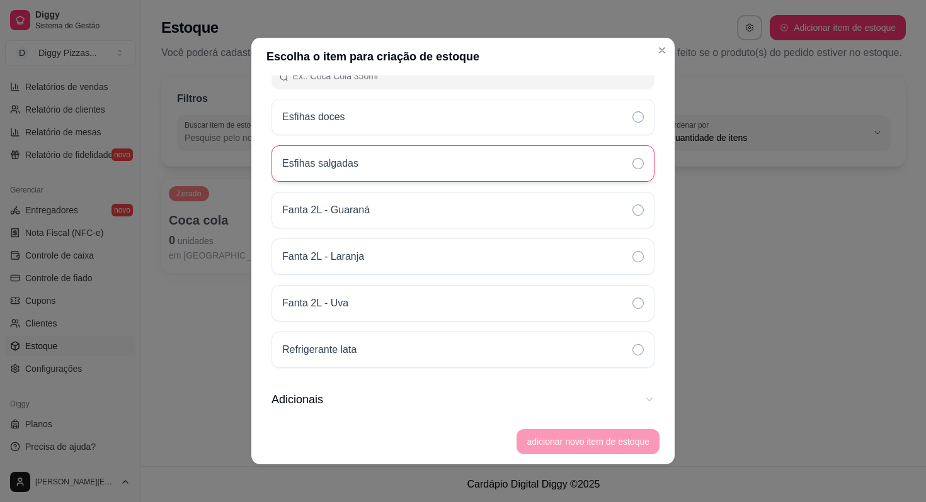
scroll to position [136, 0]
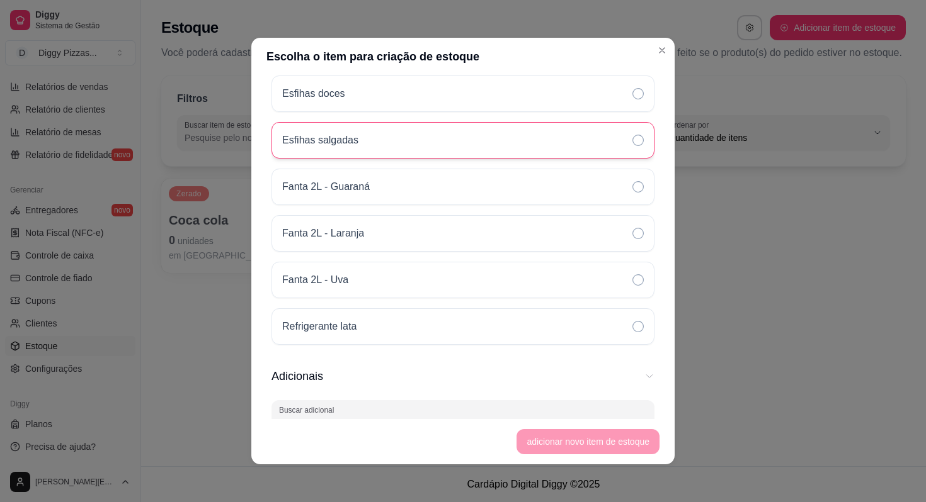
click at [401, 268] on div "Fanta 2L - Uva" at bounding box center [462, 280] width 383 height 37
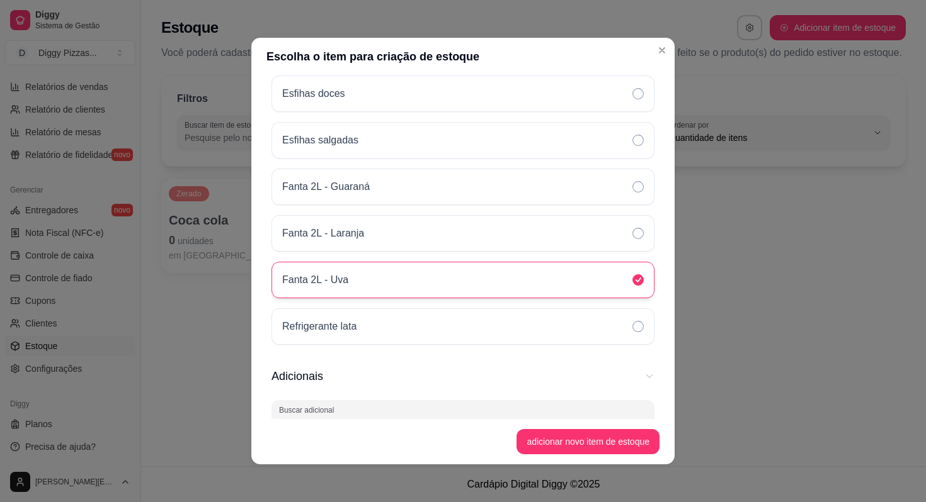
click at [410, 273] on div "Fanta 2L - Uva" at bounding box center [462, 280] width 383 height 37
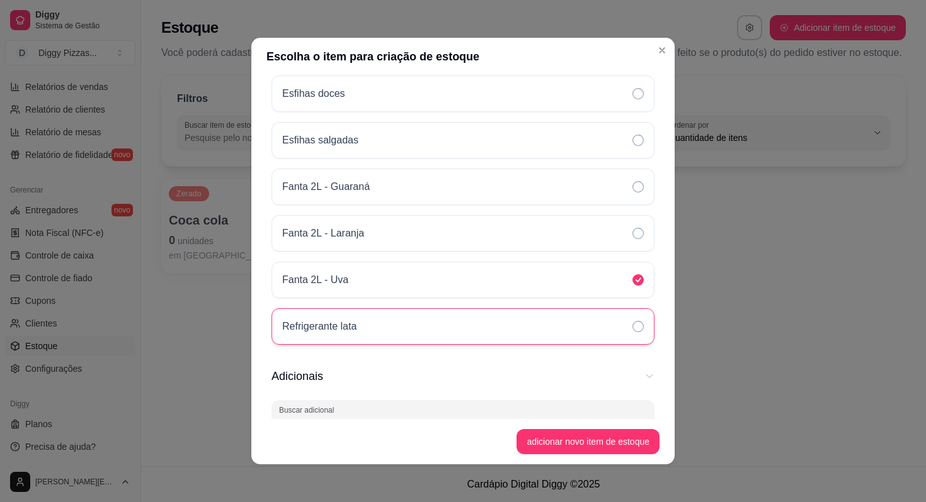
click at [432, 318] on div "Refrigerante lata" at bounding box center [462, 327] width 383 height 37
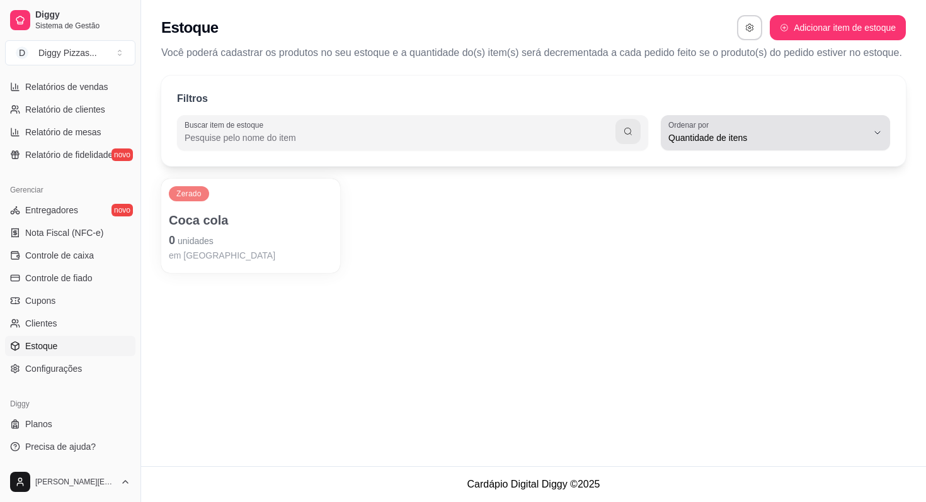
click at [713, 144] on span "Quantidade de itens" at bounding box center [767, 138] width 199 height 13
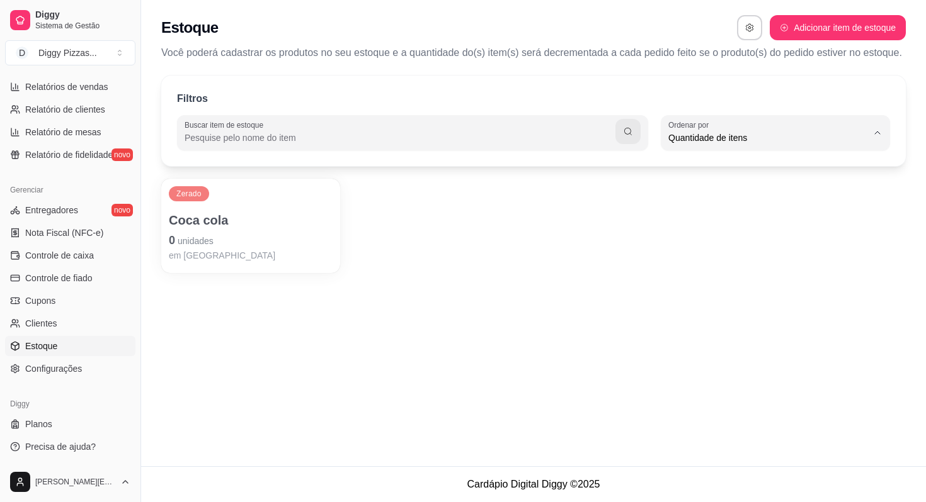
click at [481, 273] on div "Zerado Coca cola 0 unidades em [GEOGRAPHIC_DATA]" at bounding box center [533, 226] width 744 height 94
click at [72, 324] on link "Clientes" at bounding box center [70, 324] width 130 height 20
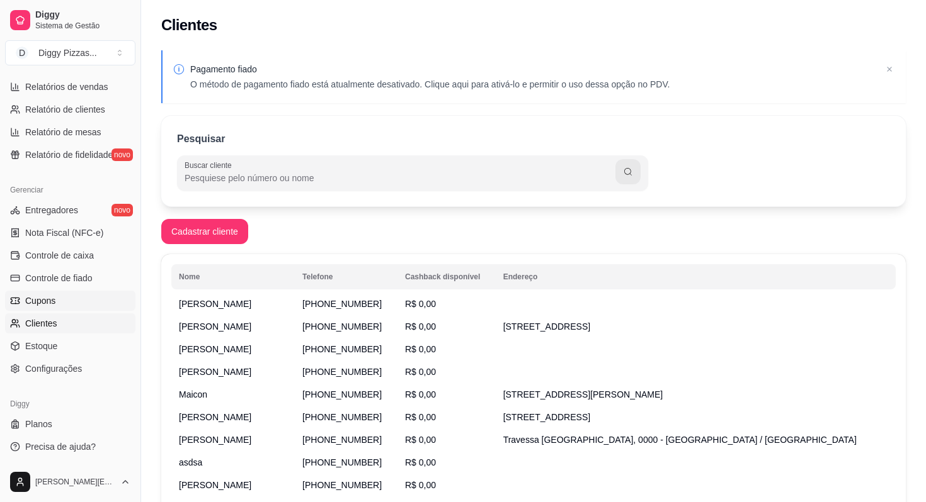
click at [65, 308] on link "Cupons" at bounding box center [70, 301] width 130 height 20
